Goal: Communication & Community: Answer question/provide support

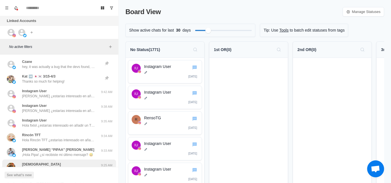
scroll to position [57, 0]
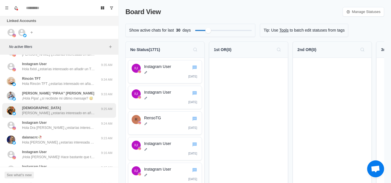
click at [74, 113] on p "[PERSON_NAME] ¿estarías interesado en añadir un TTS con la voz de personajes fa…" at bounding box center [58, 113] width 73 height 5
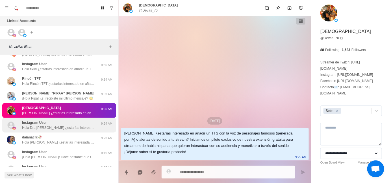
click at [68, 130] on p "Hola Dra [PERSON_NAME] ¿estarías interesada en añadir un TTS con la voz de pers…" at bounding box center [58, 128] width 73 height 5
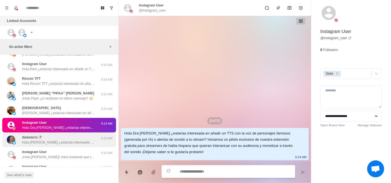
click at [64, 147] on div "daianacrc🥀 Hola [PERSON_NAME] ¿estarías interesada en añadir un TTS con la voz …" at bounding box center [59, 140] width 114 height 15
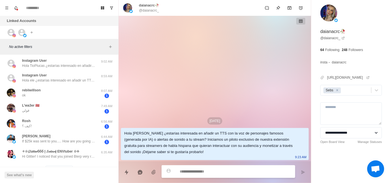
scroll to position [198, 0]
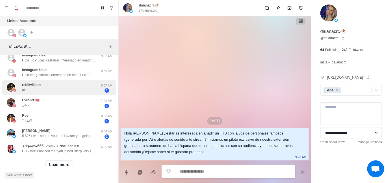
click at [60, 90] on div "rebiiwillson ok" at bounding box center [53, 87] width 93 height 11
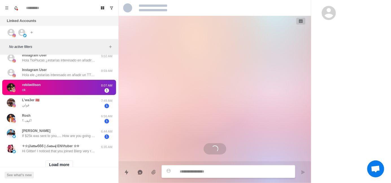
scroll to position [137, 0]
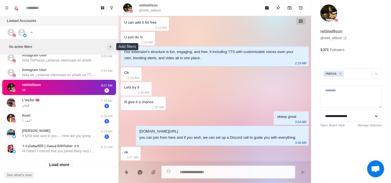
click at [110, 46] on icon "Add filters" at bounding box center [110, 47] width 3 height 3
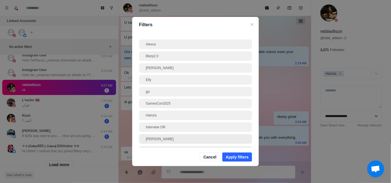
click at [165, 138] on div "[PERSON_NAME]" at bounding box center [195, 139] width 99 height 5
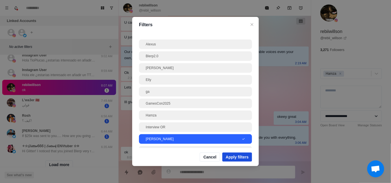
click at [238, 155] on button "Apply filters" at bounding box center [237, 157] width 30 height 9
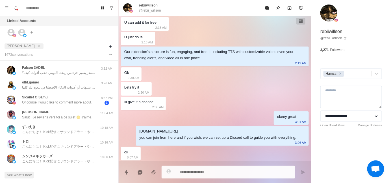
click at [170, 72] on div "[DATE] سلام، تتخيّل لو كل رسالة في شاتك تتحول لدخل إضافي بدل ما تختفي؟ الفكرة ب…" at bounding box center [215, 20] width 192 height 283
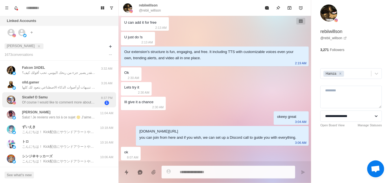
click at [47, 100] on p "Of course I would like to comment more about the topic." at bounding box center [58, 102] width 73 height 5
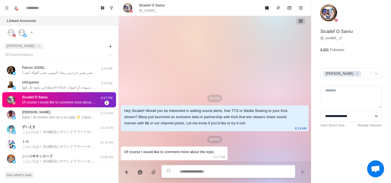
click at [203, 172] on textarea at bounding box center [235, 172] width 111 height 8
click at [164, 153] on div "Of course I would like to comment more about the topic." at bounding box center [169, 152] width 91 height 6
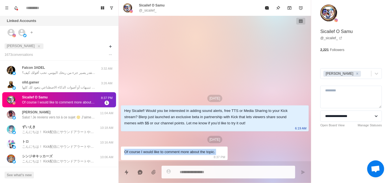
click at [164, 153] on div "Of course I would like to comment more about the topic." at bounding box center [169, 152] width 91 height 6
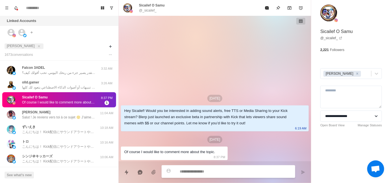
click at [188, 172] on textarea at bounding box center [235, 172] width 111 height 8
click at [191, 174] on textarea at bounding box center [235, 172] width 111 height 8
click at [205, 172] on textarea at bounding box center [235, 172] width 111 height 8
paste textarea "**********"
type textarea "*"
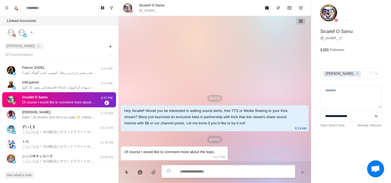
type textarea "**********"
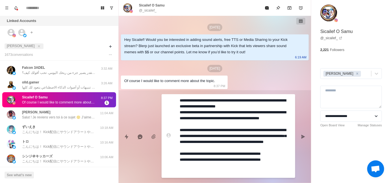
type textarea "*"
type textarea "**********"
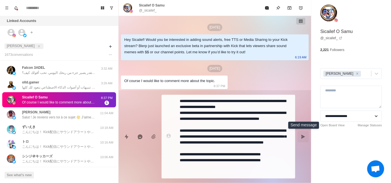
click at [301, 139] on icon "Send message" at bounding box center [303, 137] width 5 height 5
type textarea "*"
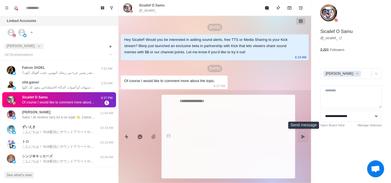
scroll to position [14, 0]
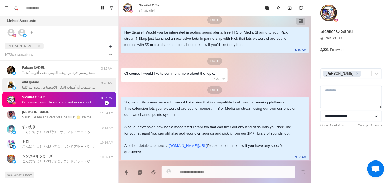
click at [63, 87] on p "المدفوعات الي بيدفعها المشاهدين عشان تشغيل تنبيهات أو أصوات الذكاء الاصطناعي بت…" at bounding box center [58, 87] width 73 height 5
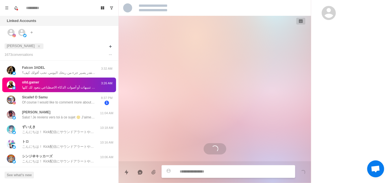
scroll to position [0, 0]
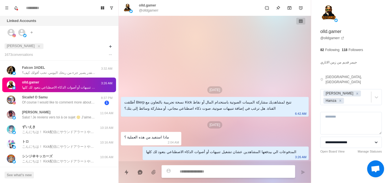
click at [193, 104] on div "أطلقت Blerp نسخة تجريبية بالتعاون مع Kick تتيح لمشاهديك مشاركة الميمات الصوتية …" at bounding box center [210, 105] width 172 height 12
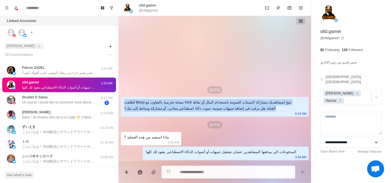
click at [193, 104] on div "أطلقت Blerp نسخة تجريبية بالتعاون مع Kick تتيح لمشاهديك مشاركة الميمات الصوتية …" at bounding box center [210, 105] width 172 height 12
click at [189, 92] on div at bounding box center [189, 92] width 0 height 0
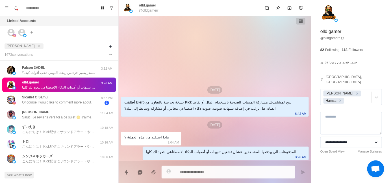
click at [169, 121] on div "[DATE] أطلقت Blerp نسخة تجريبية بالتعاون مع Kick تتيح لمشاهديك مشاركة الميمات ا…" at bounding box center [215, 89] width 192 height 146
click at [142, 138] on div "ماذا استفيد من هذه العملية ؟" at bounding box center [146, 138] width 45 height 6
click at [138, 140] on div at bounding box center [138, 140] width 0 height 0
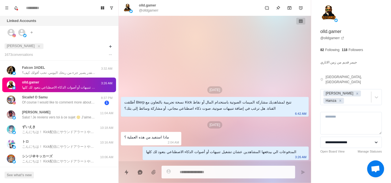
drag, startPoint x: 273, startPoint y: 88, endPoint x: 286, endPoint y: 86, distance: 13.1
click at [273, 87] on div "[DATE]" at bounding box center [215, 89] width 188 height 7
click at [356, 92] on icon "Remove Jayson" at bounding box center [358, 94] width 4 height 4
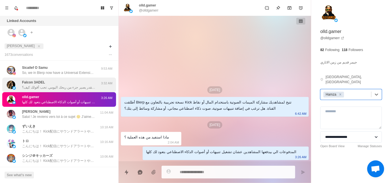
click at [52, 87] on p "سلام، تتخيّل لو كل رسالة في شاتك تتحول لدخل إضافي بدل ما تختفي؟ الفكرة بسيطة… ا…" at bounding box center [58, 87] width 73 height 5
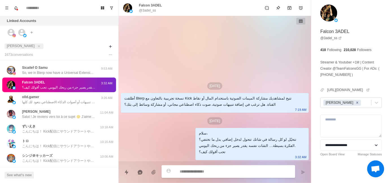
click at [356, 101] on icon "Remove Jayson" at bounding box center [358, 103] width 4 height 4
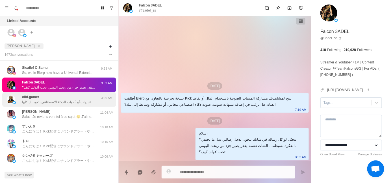
click at [72, 106] on div "olld.gamer المدفوعات الي بيدفعها المشاهدين عشان تشغيل تنبيهات أو أصوات الذكاء ا…" at bounding box center [59, 99] width 114 height 15
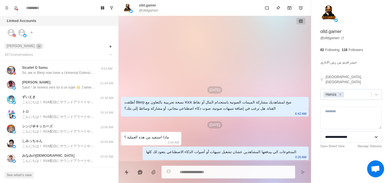
click at [38, 47] on icon "close" at bounding box center [39, 46] width 2 height 2
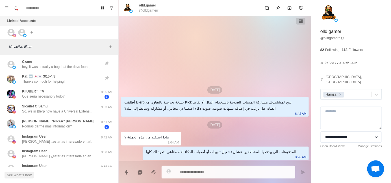
click at [143, 59] on div "[DATE] أطلقت Blerp نسخة تجريبية بالتعاون مع Kick تتيح لمشاهديك مشاركة الميمات ا…" at bounding box center [215, 89] width 192 height 146
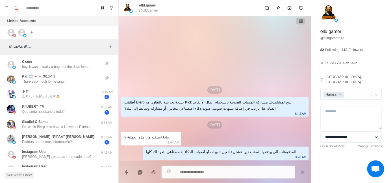
type textarea "*"
